Goal: Information Seeking & Learning: Learn about a topic

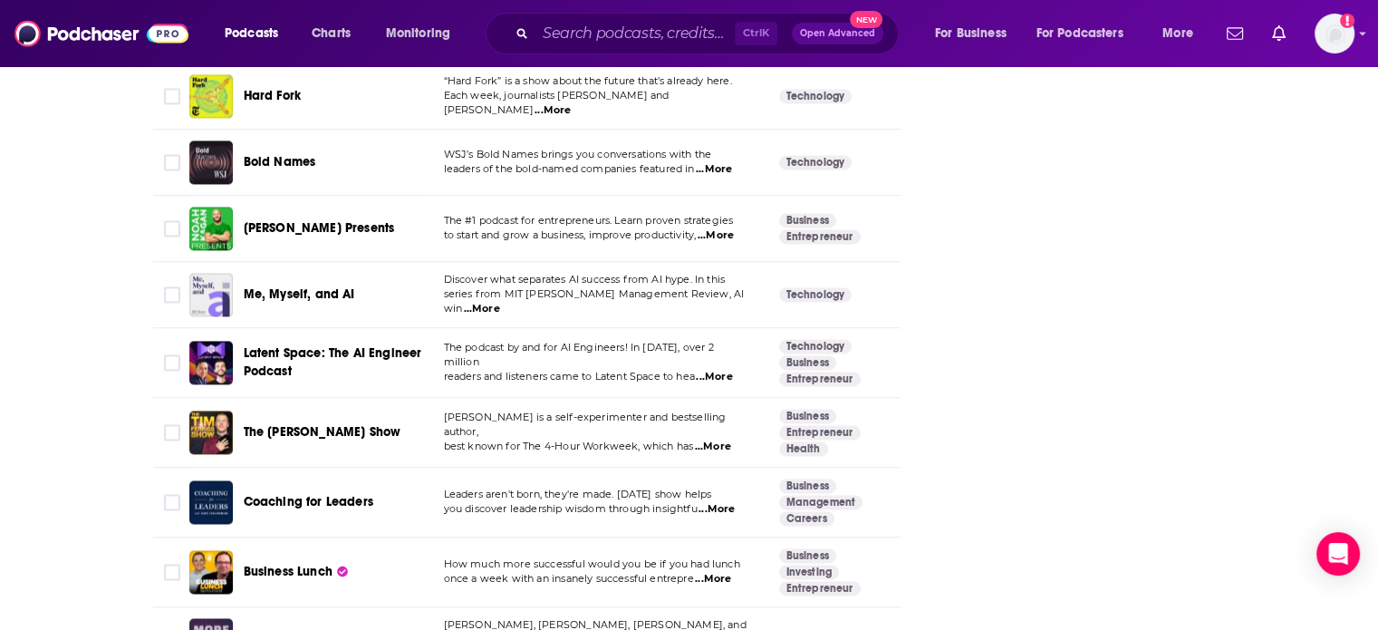
scroll to position [3342, 0]
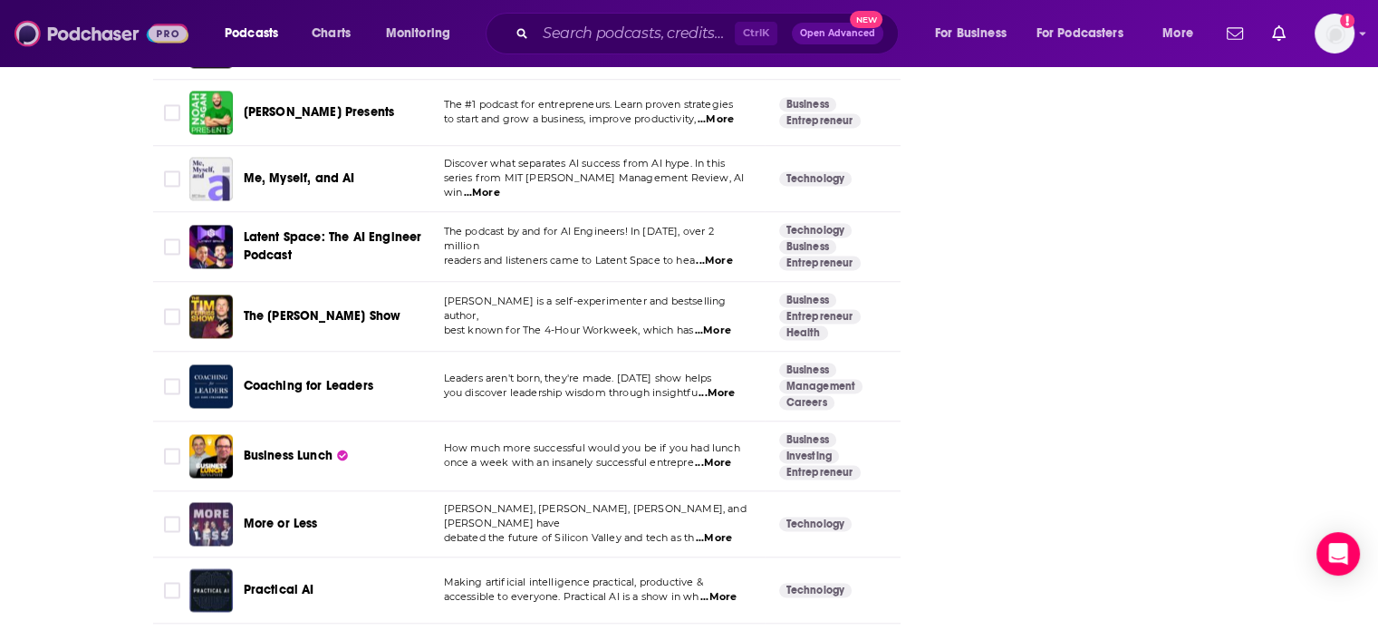
click at [142, 24] on img at bounding box center [101, 33] width 174 height 34
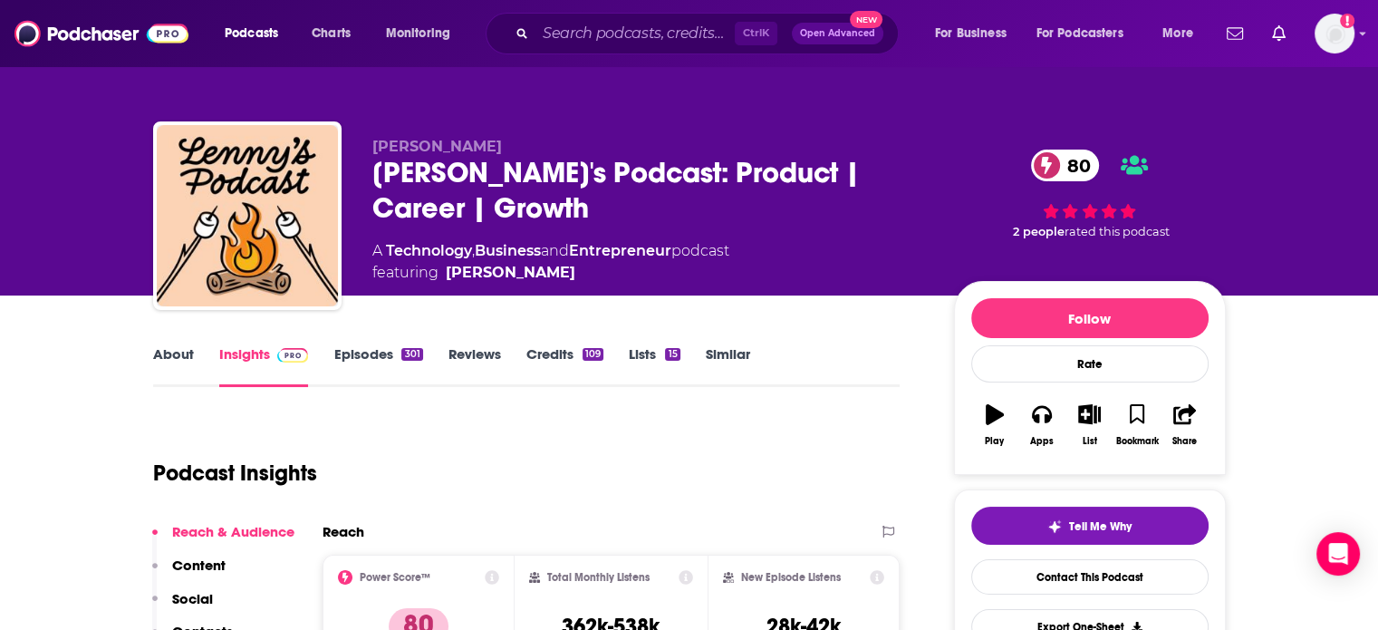
click at [167, 353] on link "About" at bounding box center [173, 366] width 41 height 42
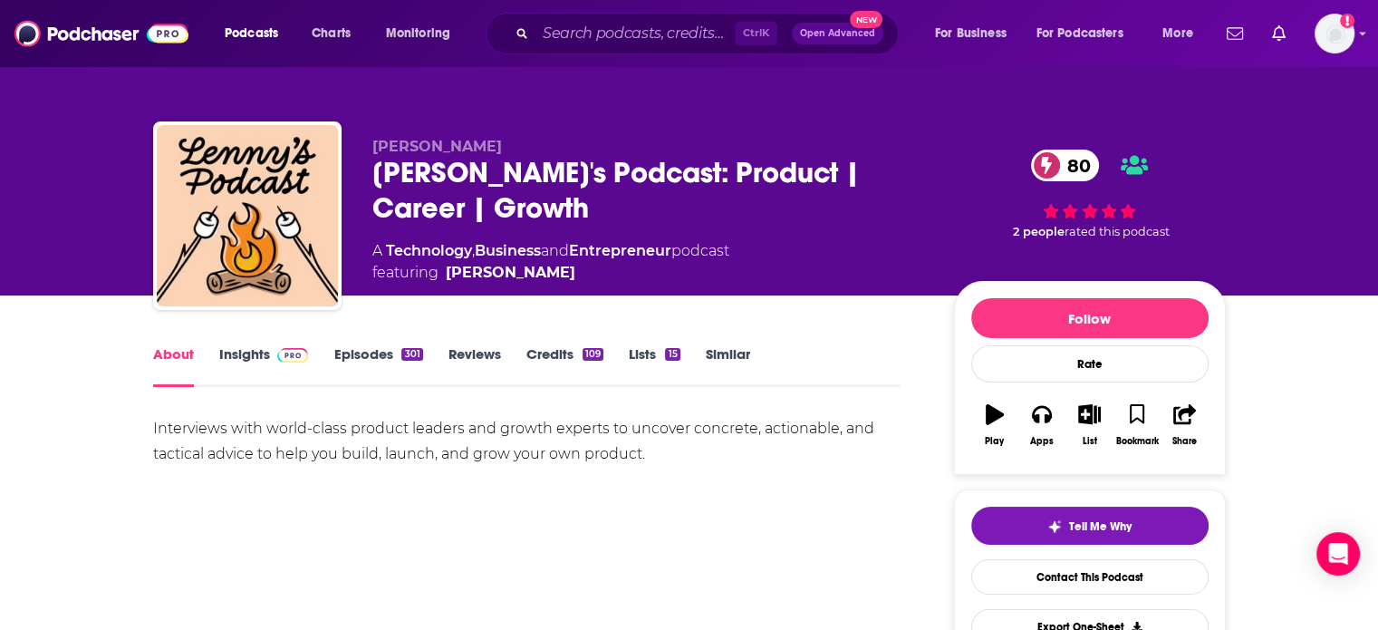
click at [261, 356] on link "Insights" at bounding box center [264, 366] width 90 height 42
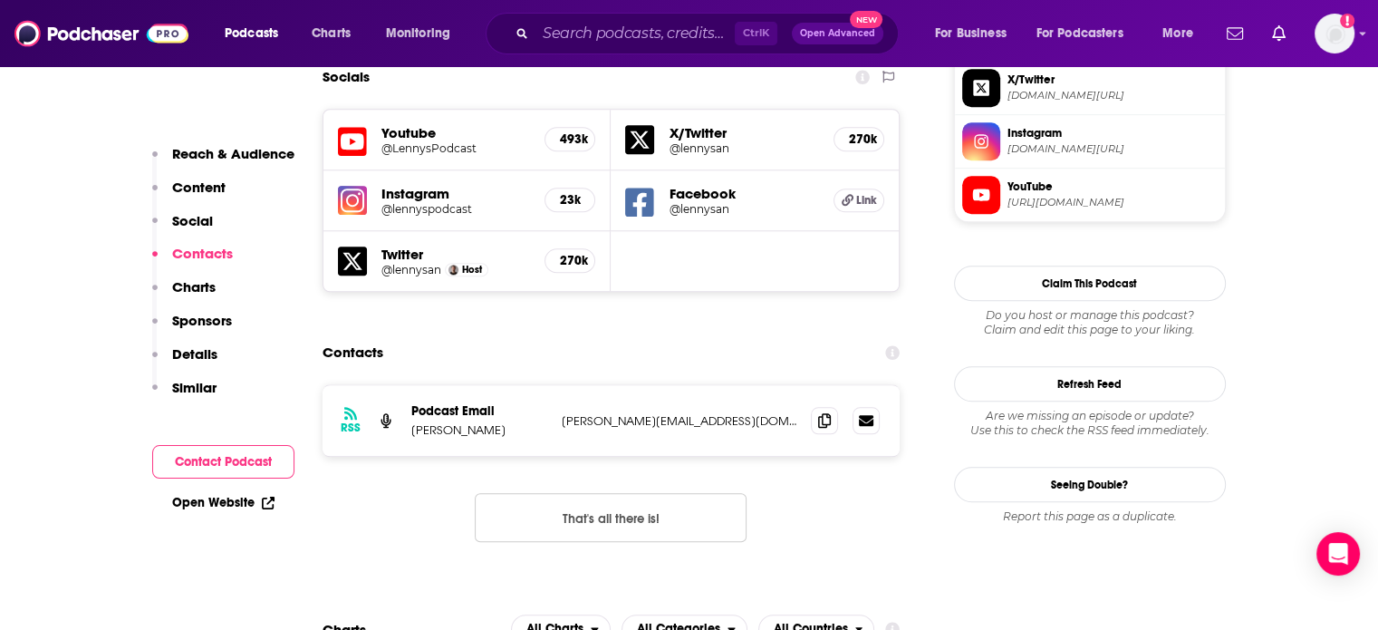
scroll to position [1649, 0]
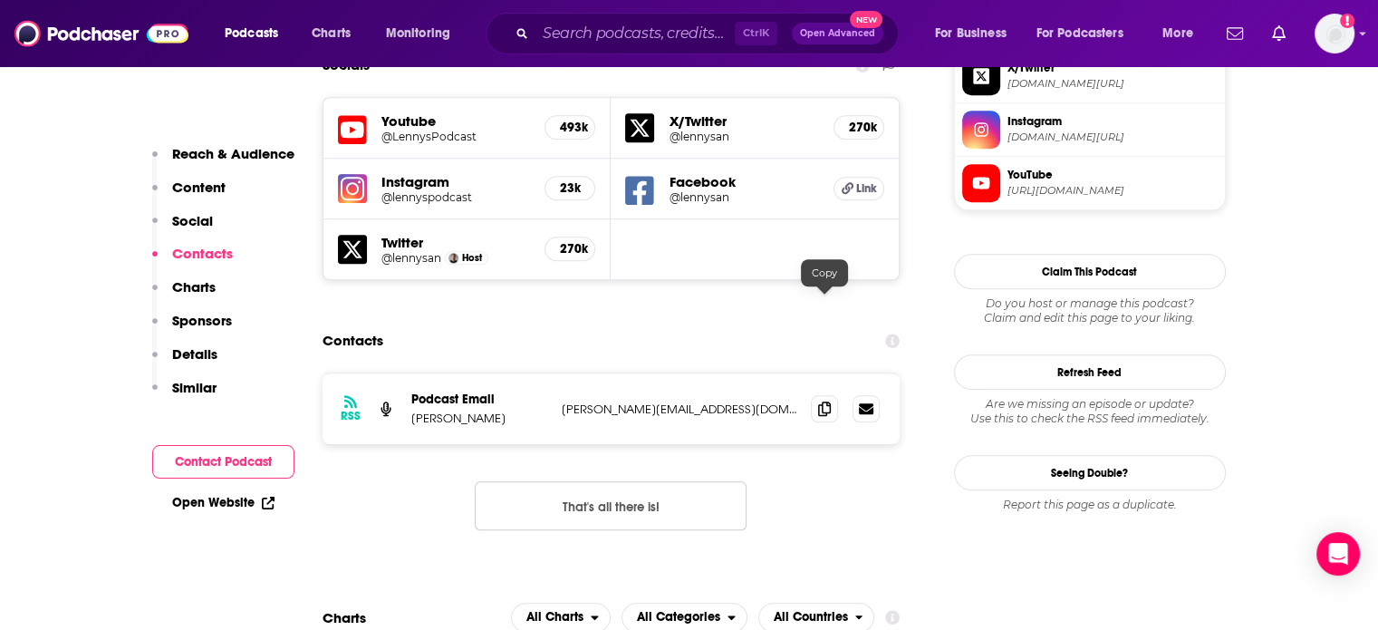
click at [825, 401] on icon at bounding box center [824, 408] width 13 height 14
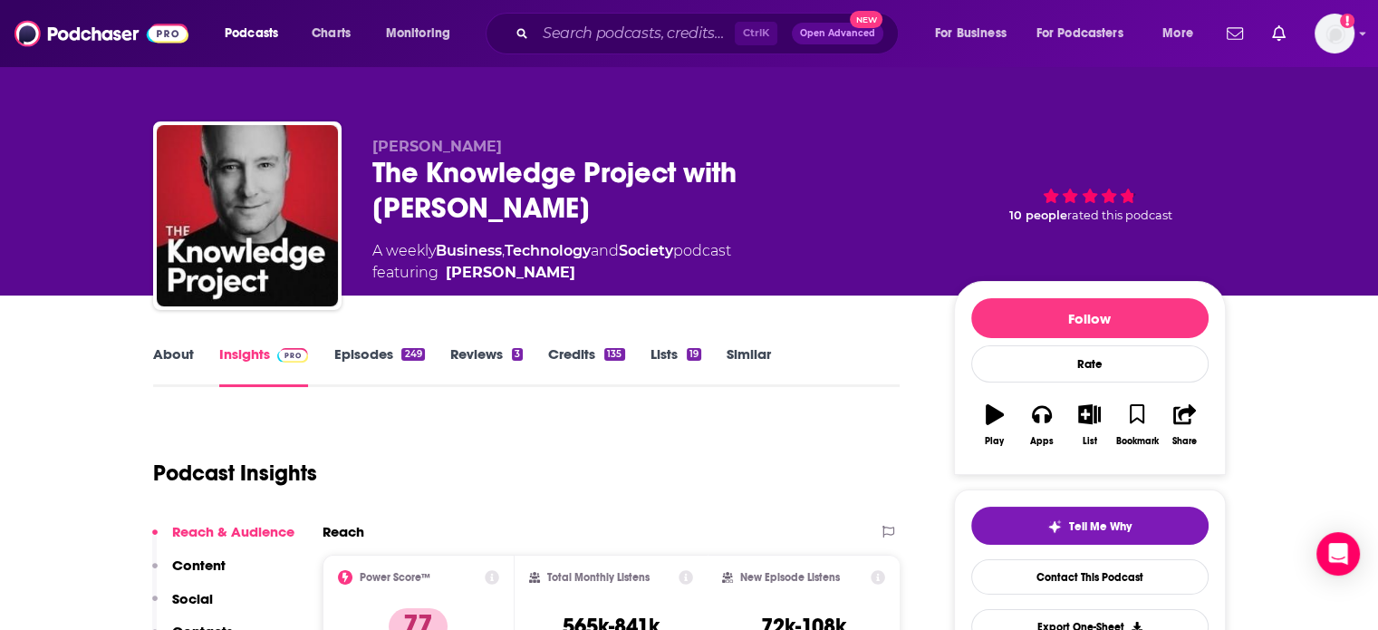
click at [192, 362] on link "About" at bounding box center [173, 366] width 41 height 42
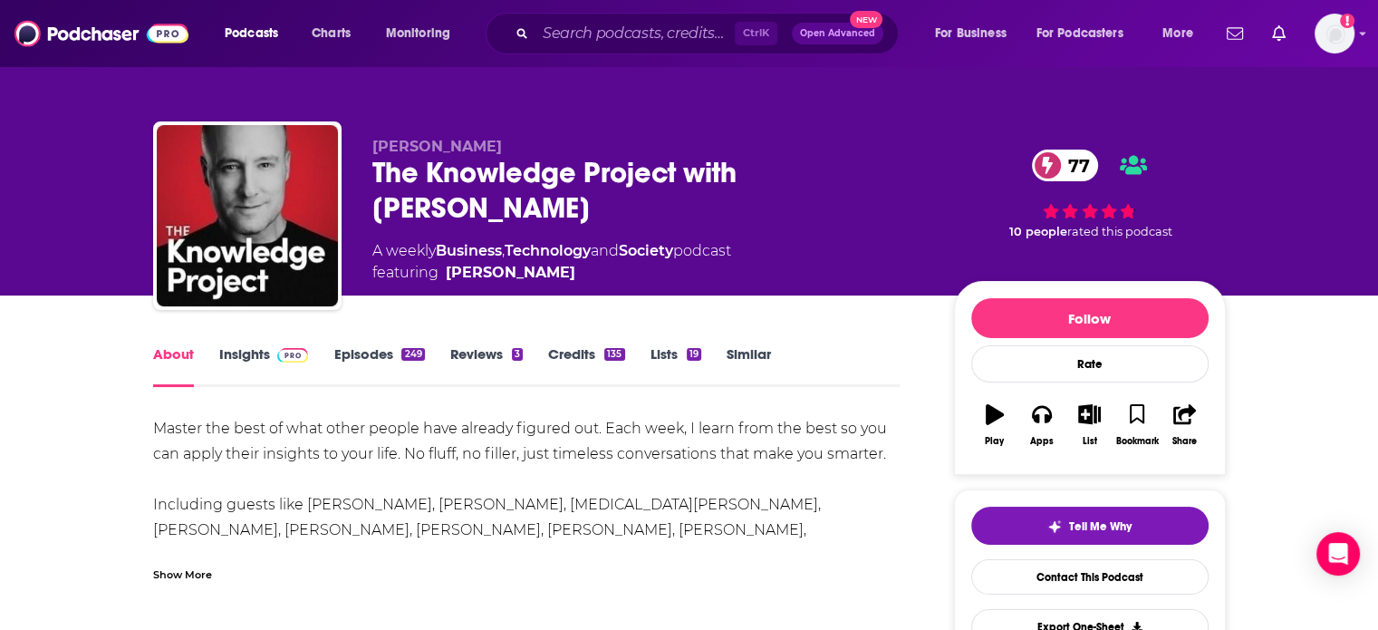
click at [195, 572] on div "Show More" at bounding box center [182, 573] width 59 height 17
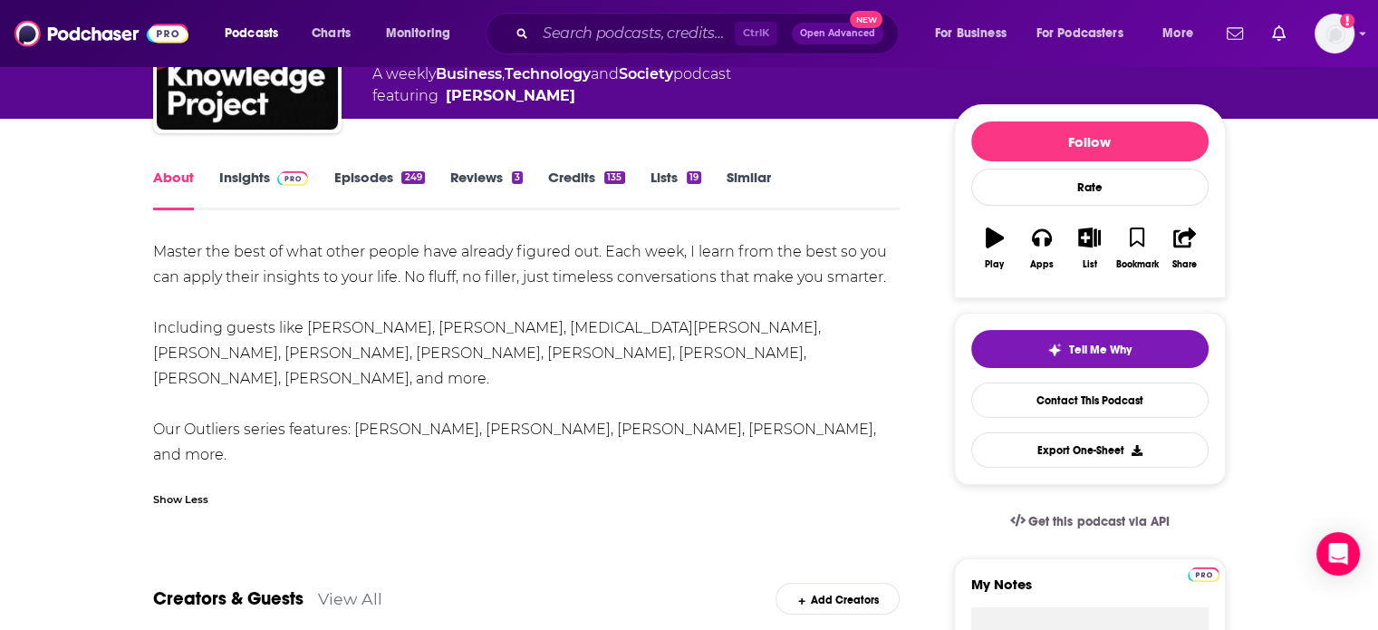
scroll to position [114, 0]
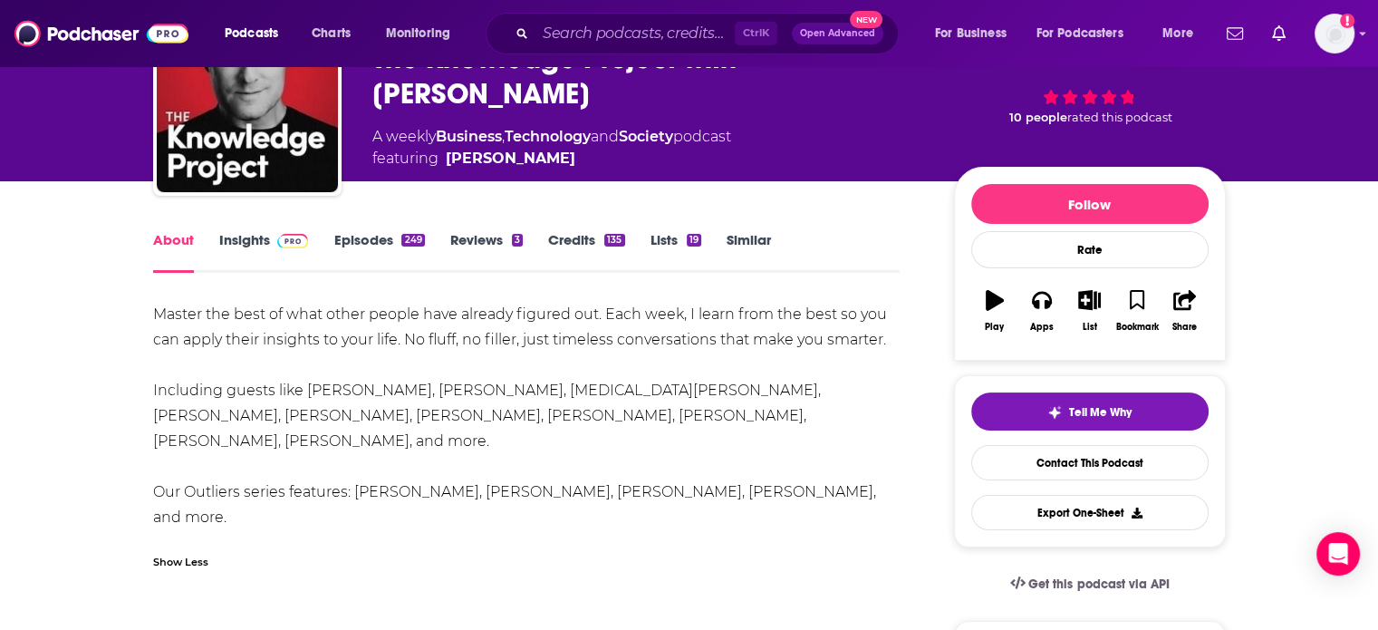
click at [250, 246] on link "Insights" at bounding box center [264, 252] width 90 height 42
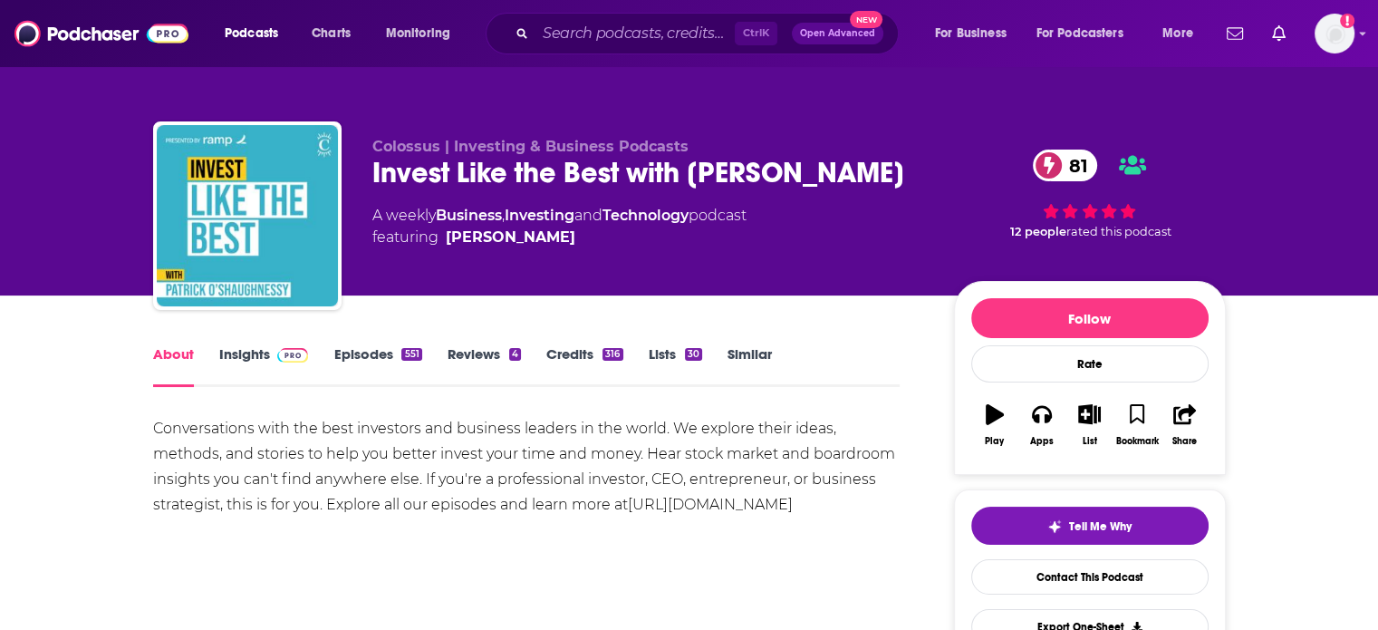
drag, startPoint x: 242, startPoint y: 368, endPoint x: 551, endPoint y: 3, distance: 478.4
click at [242, 368] on link "Insights" at bounding box center [264, 366] width 90 height 42
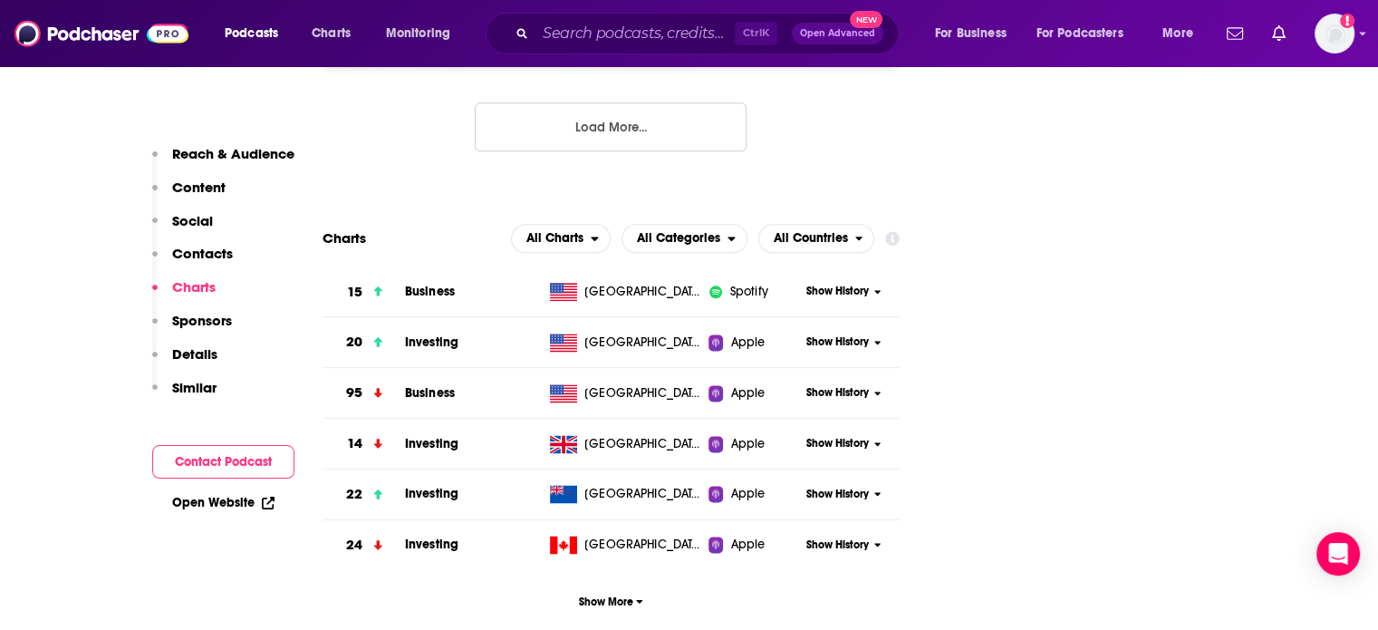
scroll to position [1733, 0]
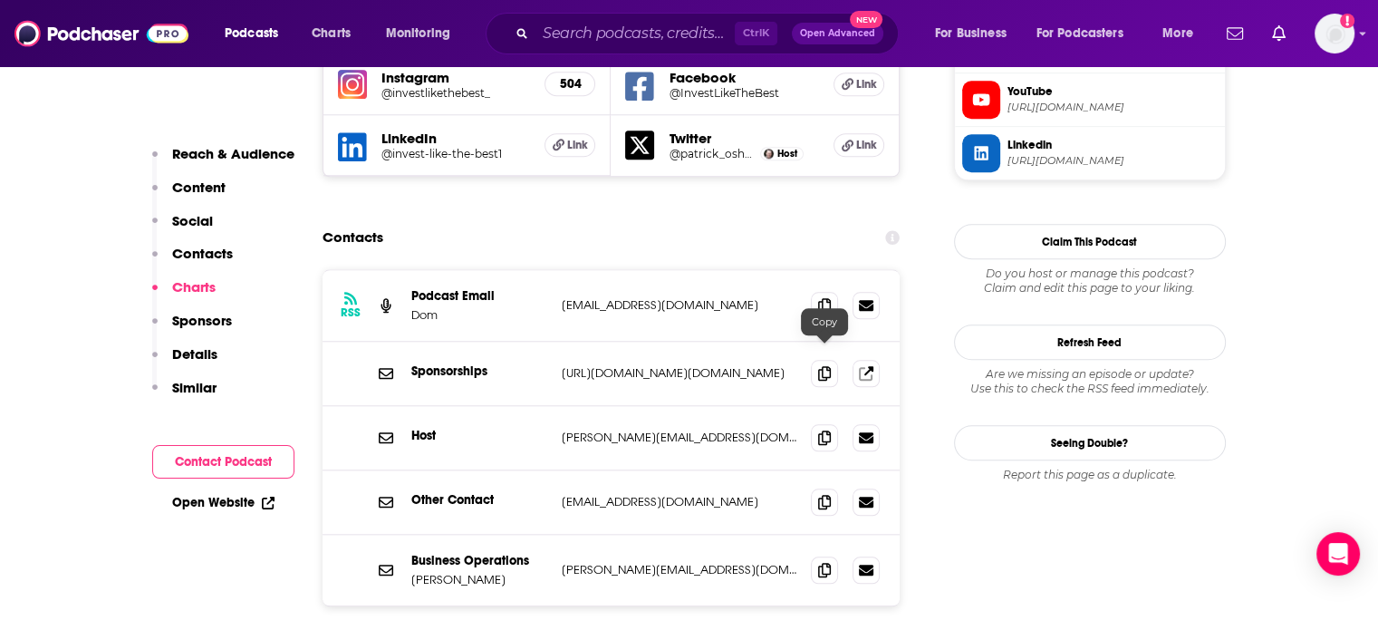
click at [817, 424] on span at bounding box center [824, 437] width 27 height 27
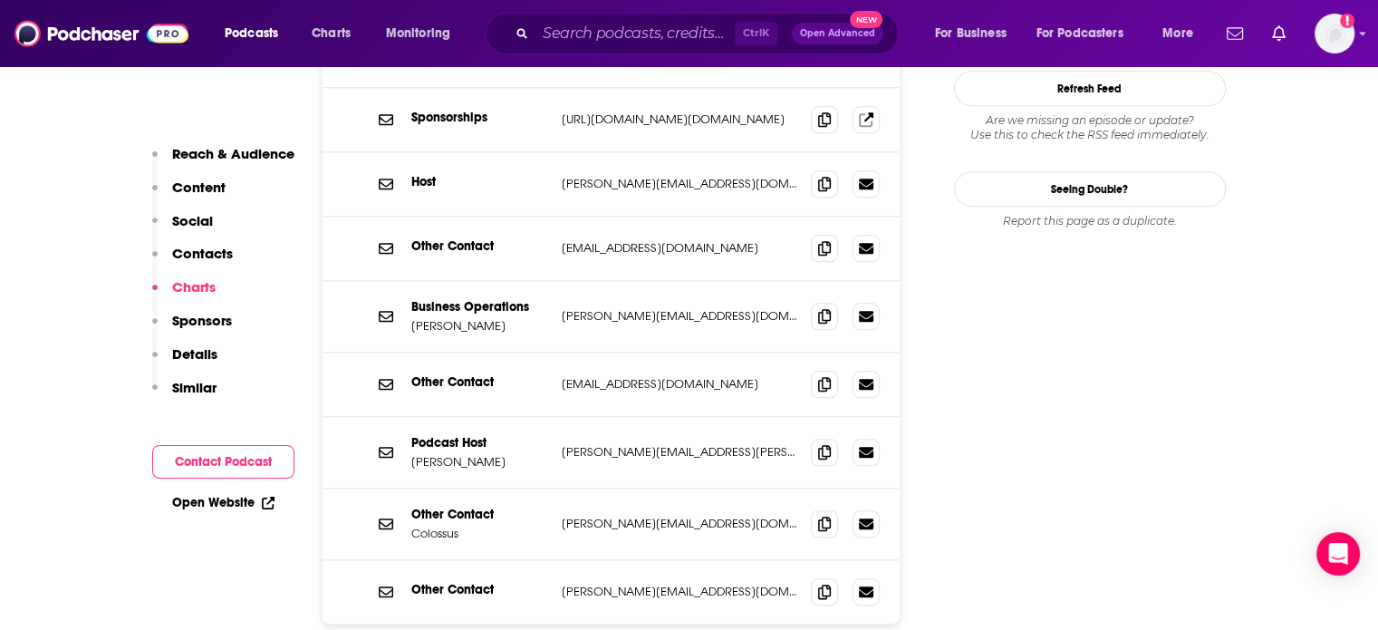
scroll to position [0, 0]
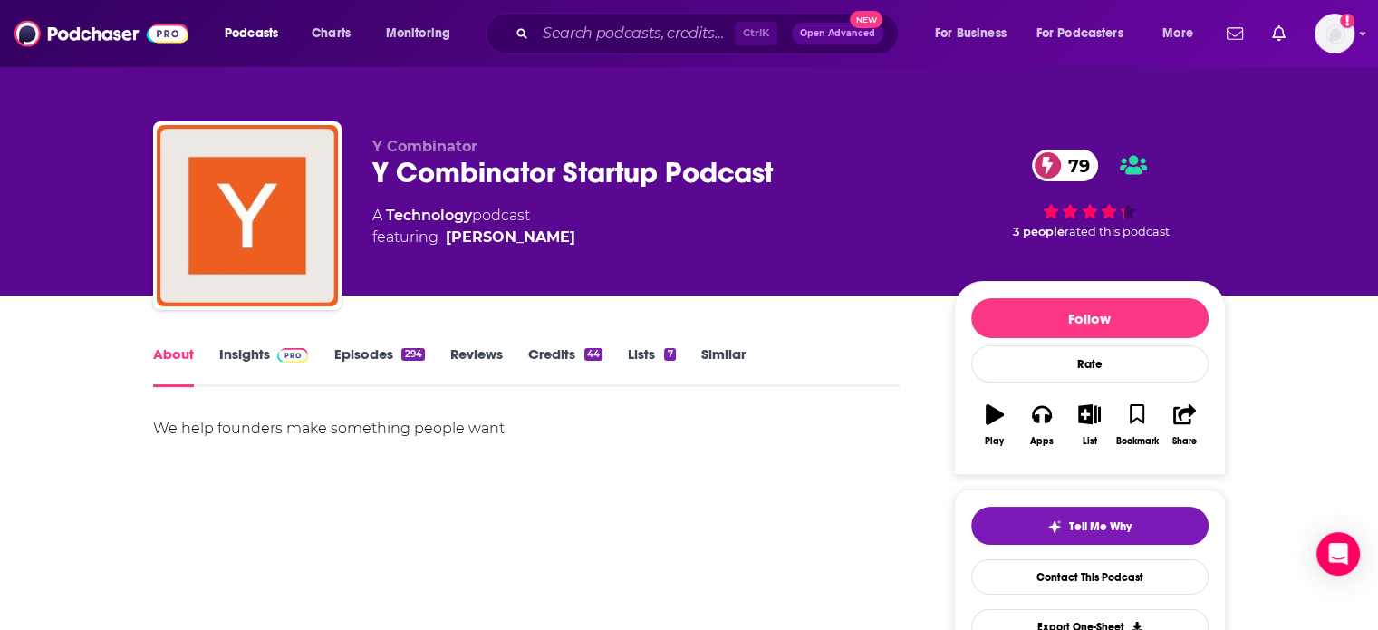
drag, startPoint x: 0, startPoint y: 0, endPoint x: 247, endPoint y: 370, distance: 444.9
click at [247, 370] on link "Insights" at bounding box center [264, 366] width 90 height 42
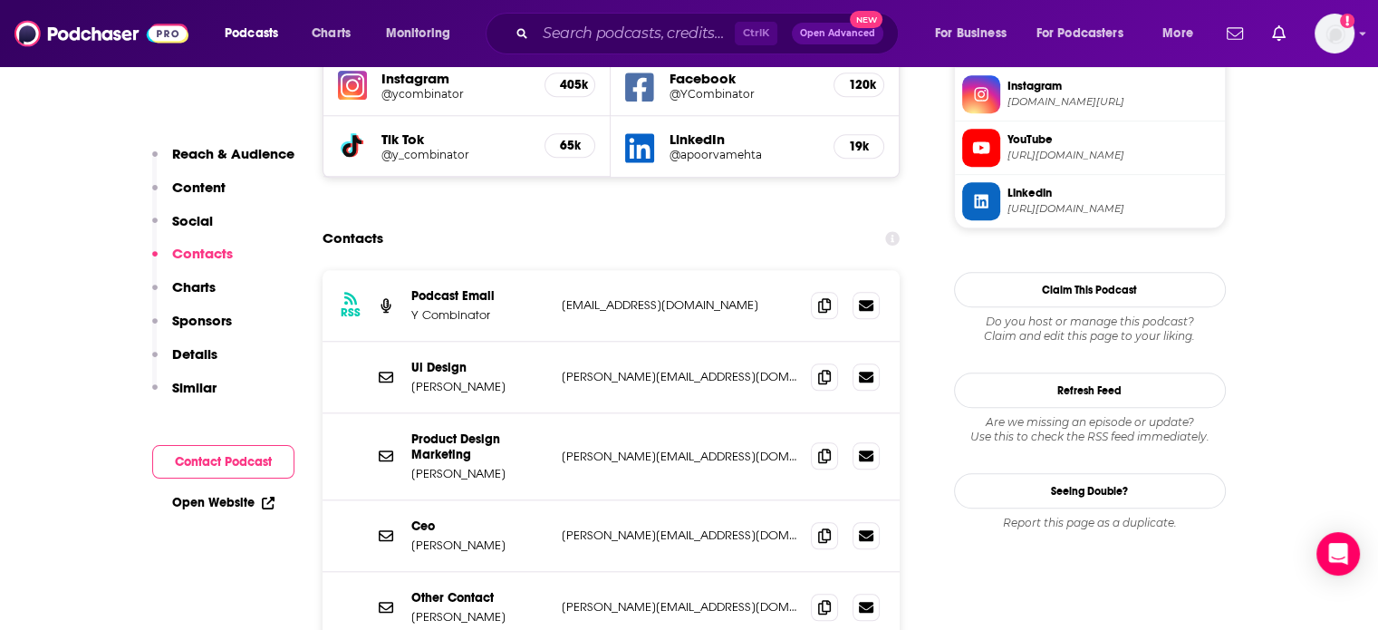
scroll to position [1770, 0]
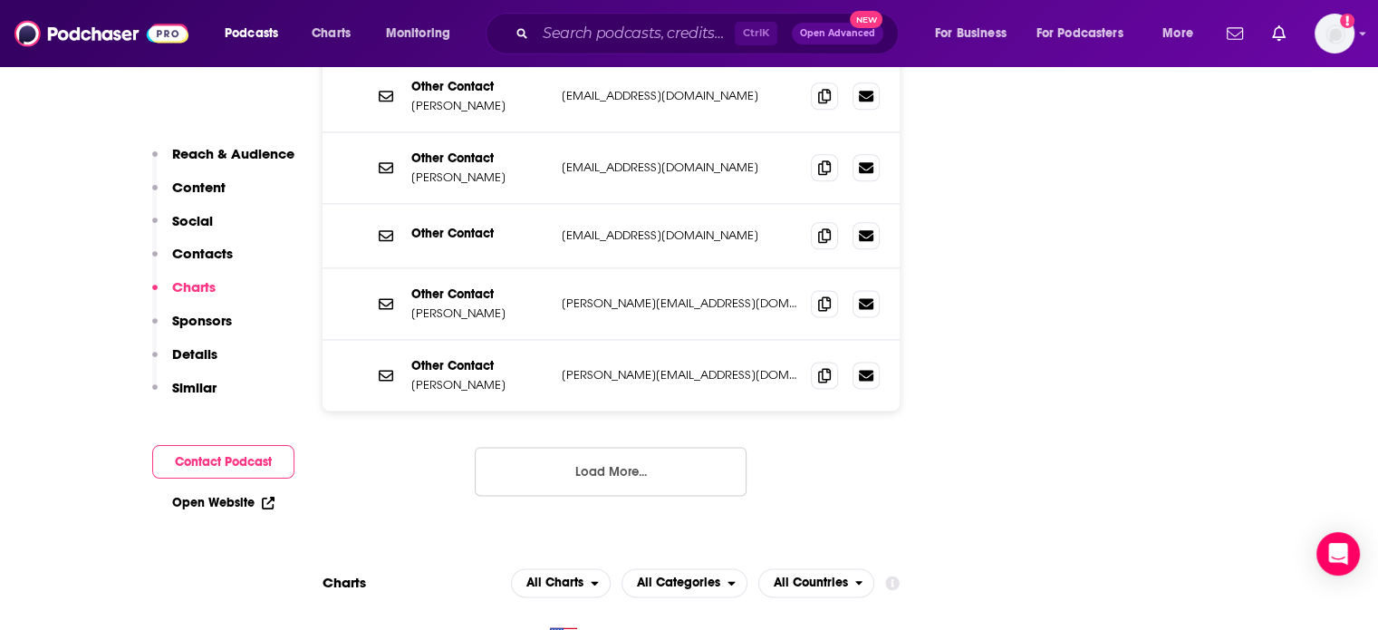
scroll to position [3606, 0]
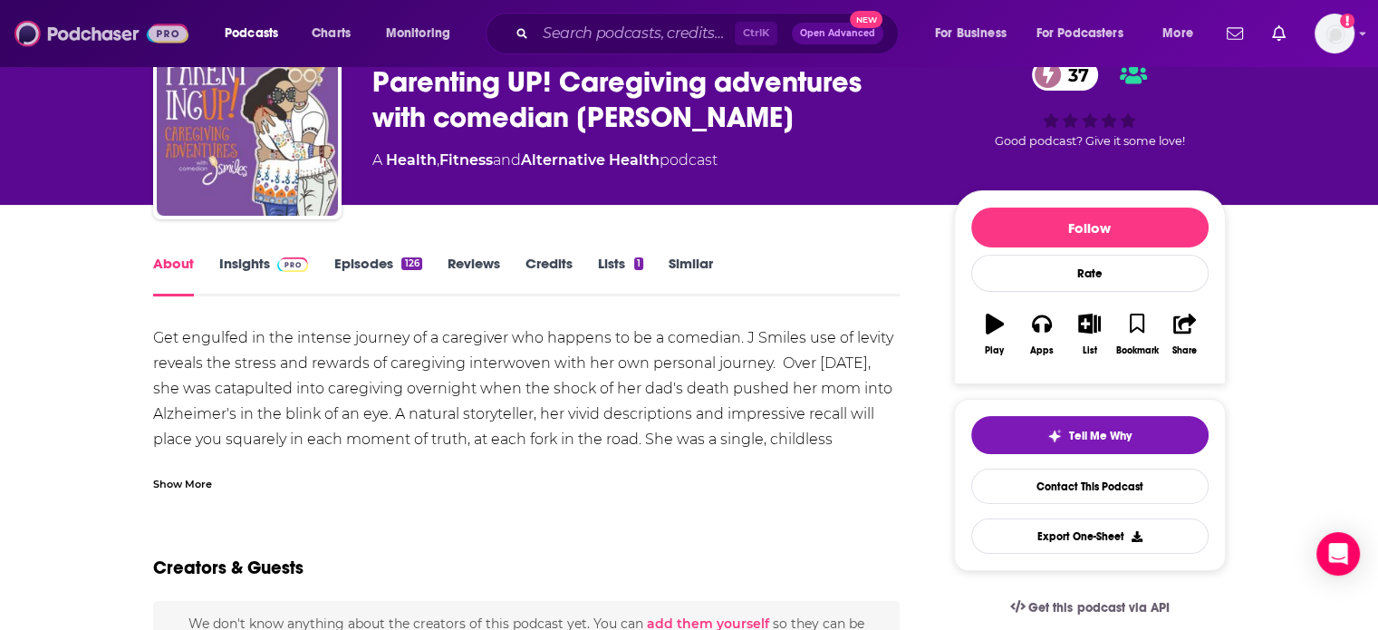
click at [169, 43] on img at bounding box center [101, 33] width 174 height 34
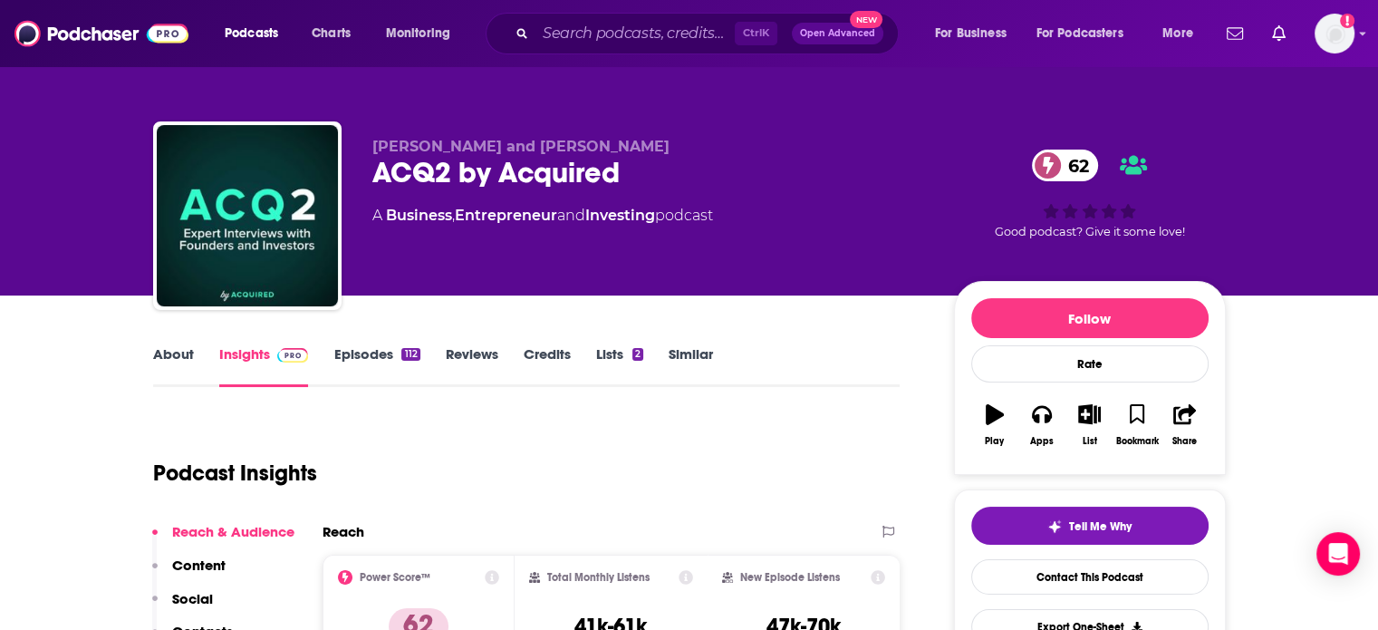
click at [184, 354] on link "About" at bounding box center [173, 366] width 41 height 42
